Goal: Find specific page/section

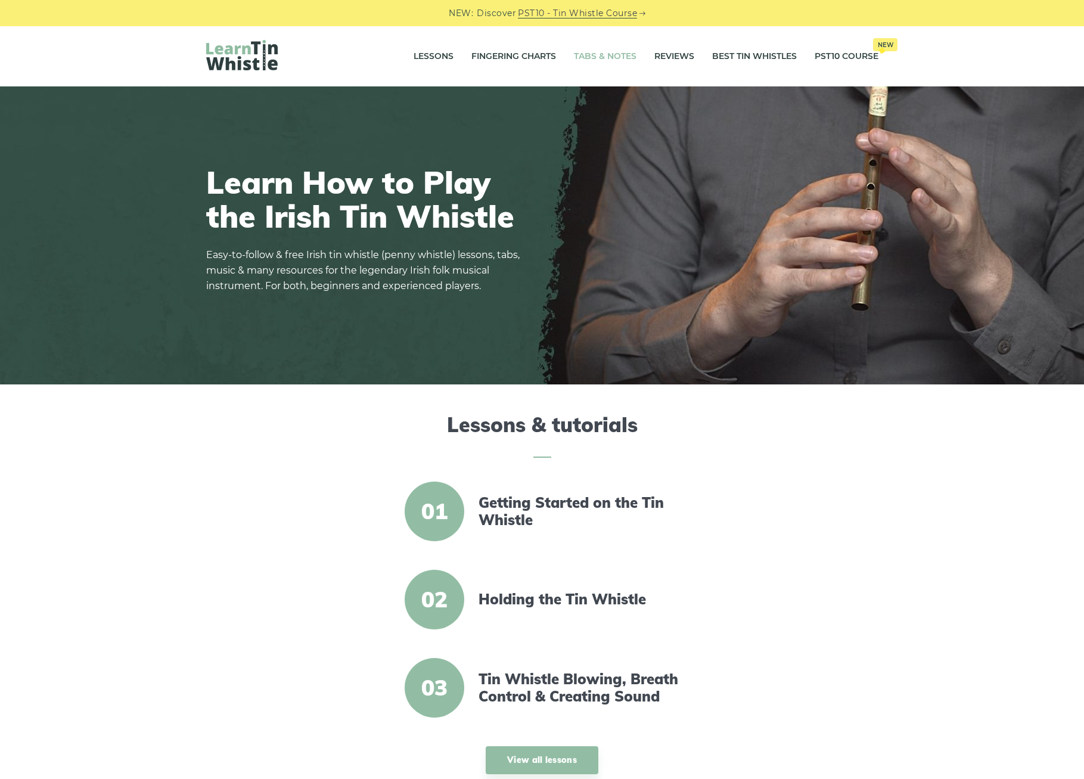
click at [602, 55] on link "Tabs & Notes" at bounding box center [605, 57] width 63 height 30
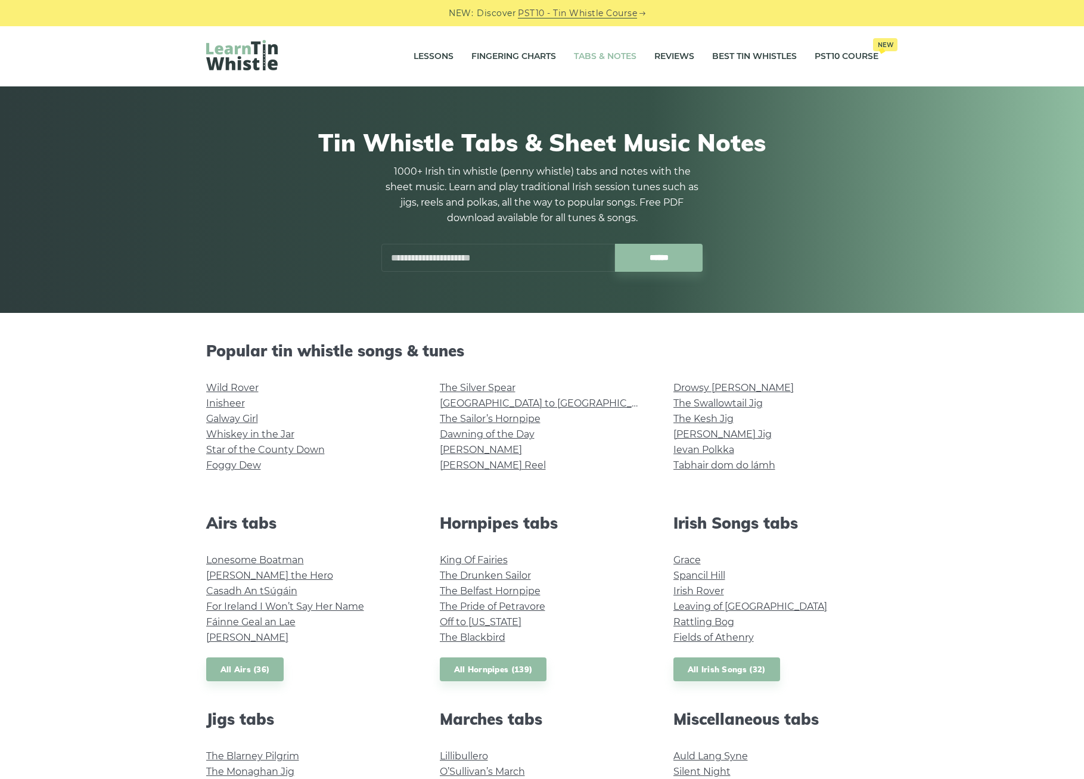
click at [417, 273] on div "Tin Whistle Tabs & Sheet Music Notes 1000+ Irish tin whistle ([PERSON_NAME] whi…" at bounding box center [542, 199] width 672 height 201
click at [407, 260] on input "text" at bounding box center [497, 258] width 233 height 28
type input "*"
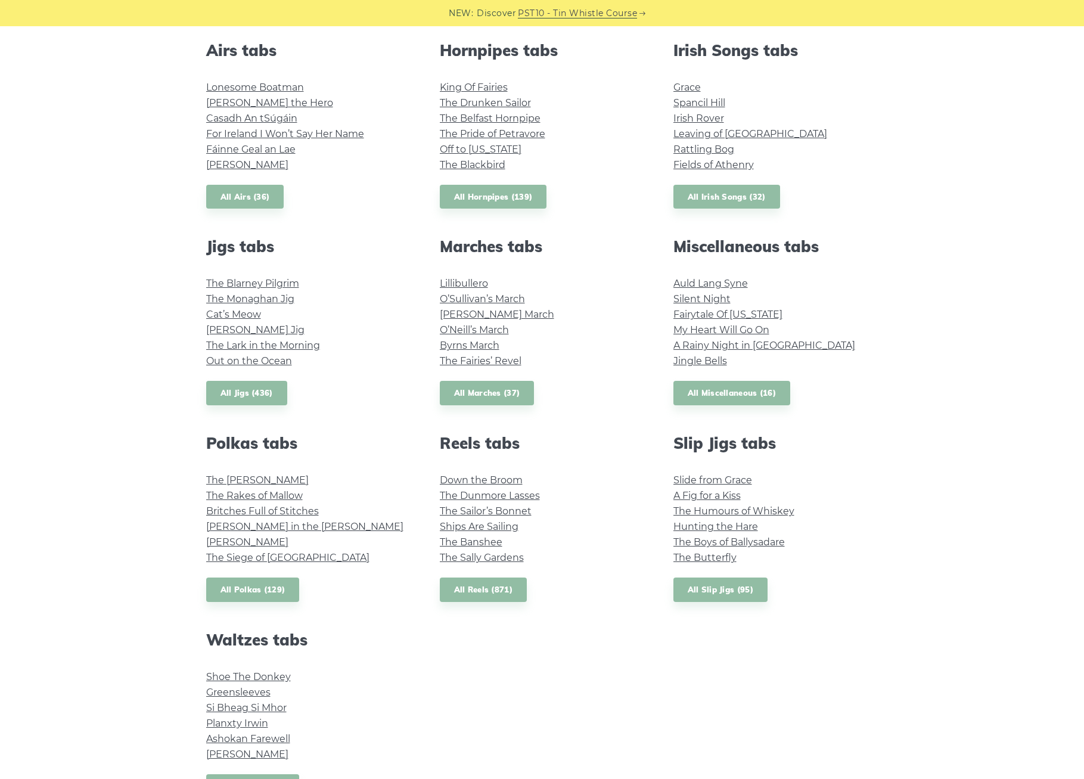
scroll to position [477, 0]
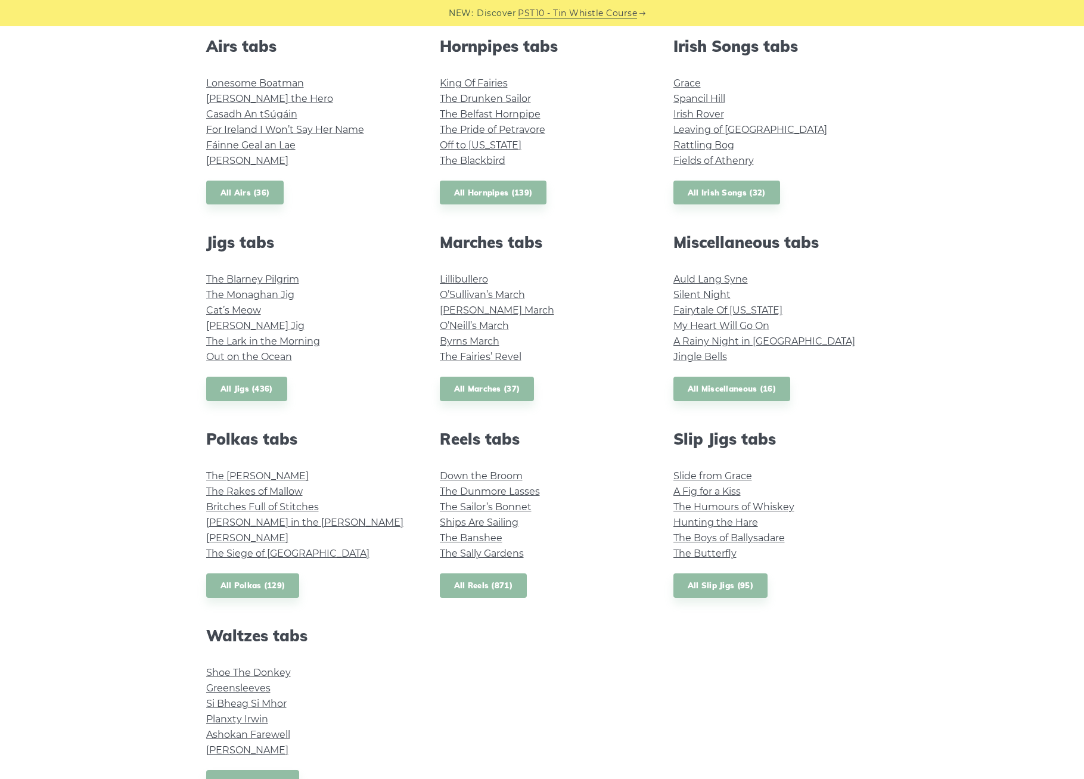
click at [471, 581] on link "All Reels (871)" at bounding box center [484, 585] width 88 height 24
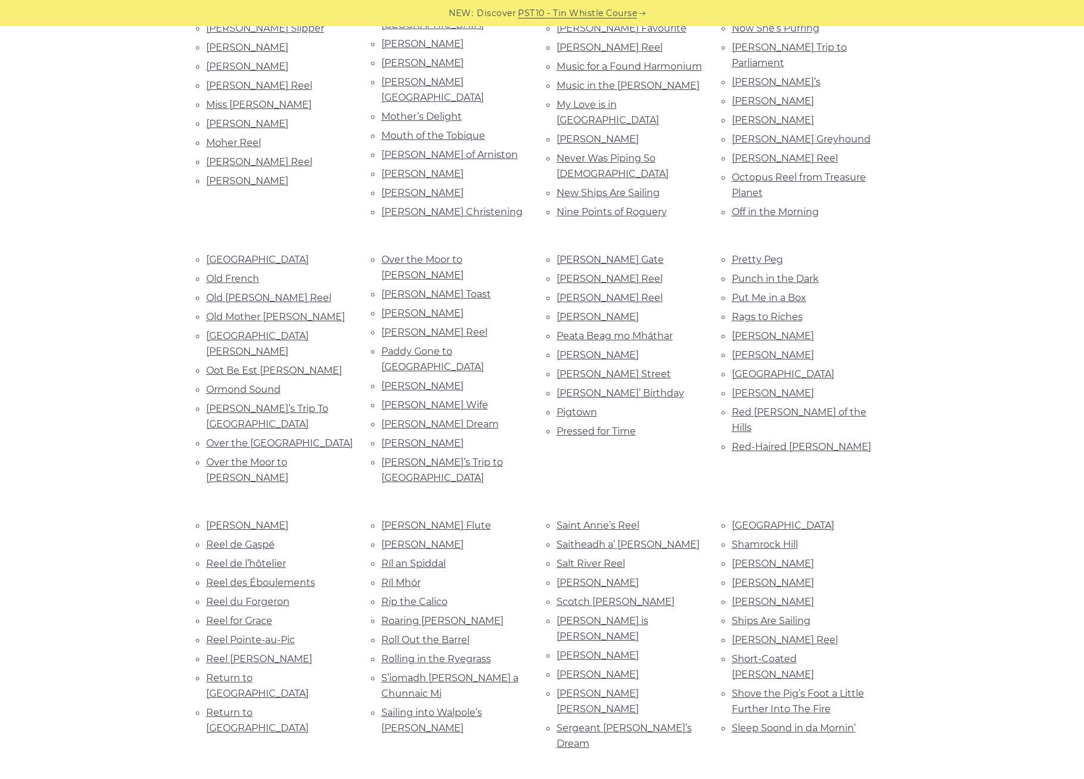
scroll to position [2224, 0]
